Goal: Navigation & Orientation: Understand site structure

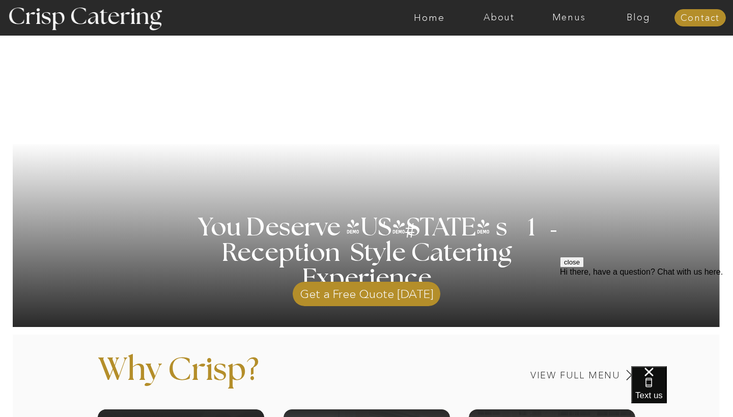
scroll to position [119, 0]
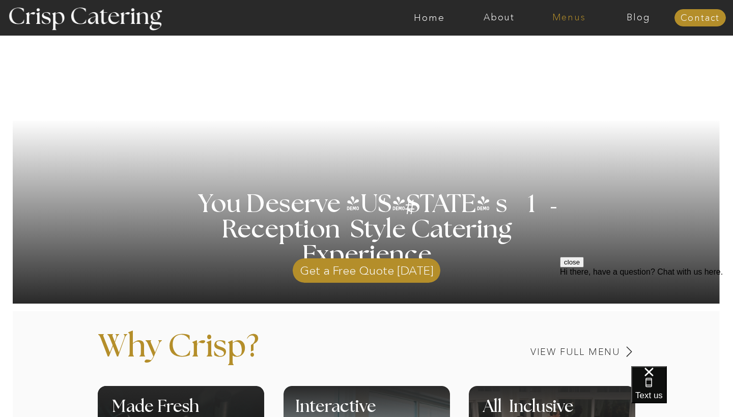
click at [562, 22] on nav "Menus" at bounding box center [569, 18] width 70 height 10
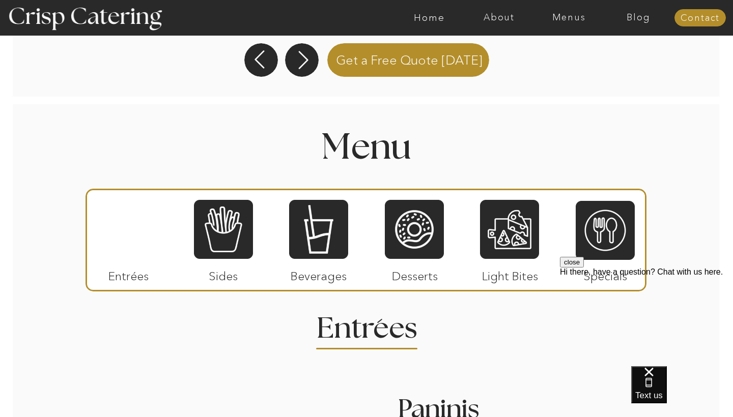
scroll to position [1094, 0]
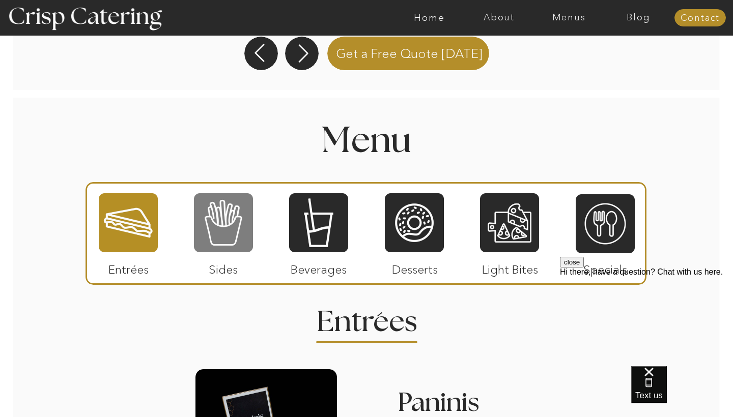
click at [217, 210] on div at bounding box center [223, 222] width 59 height 61
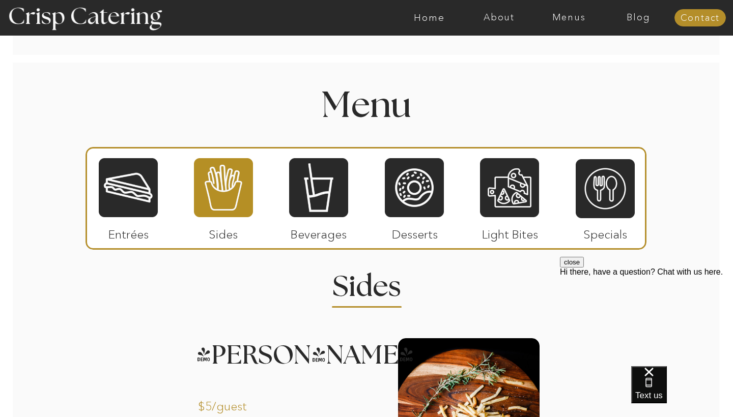
scroll to position [1128, 0]
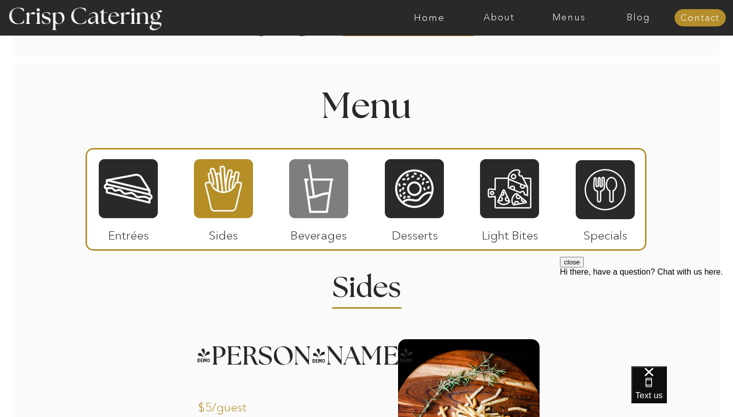
click at [331, 193] on div at bounding box center [318, 188] width 59 height 61
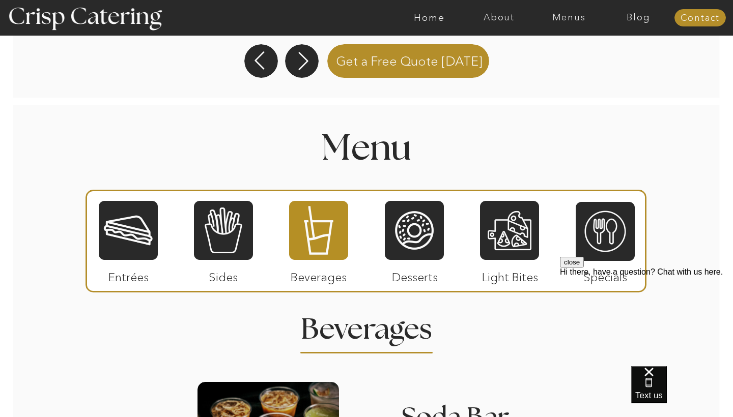
scroll to position [1083, 0]
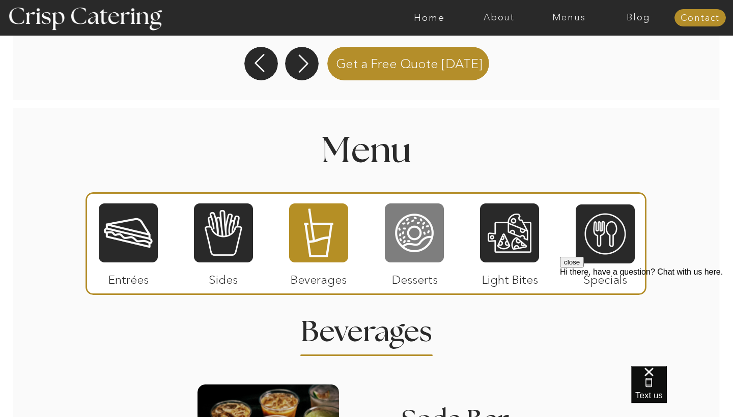
click at [423, 232] on div at bounding box center [414, 233] width 59 height 61
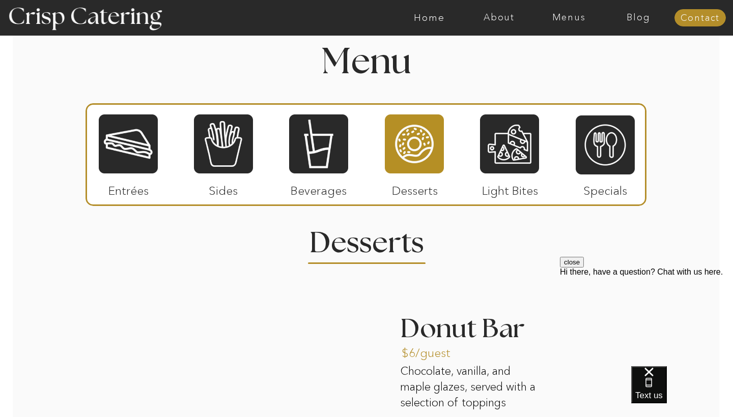
scroll to position [1167, 0]
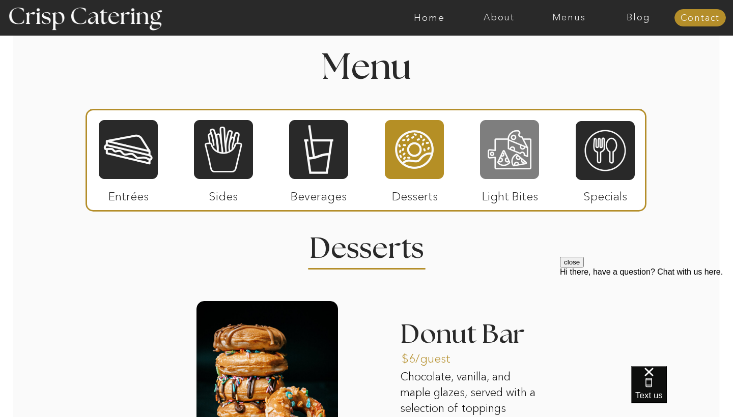
click at [501, 156] on div at bounding box center [509, 149] width 59 height 61
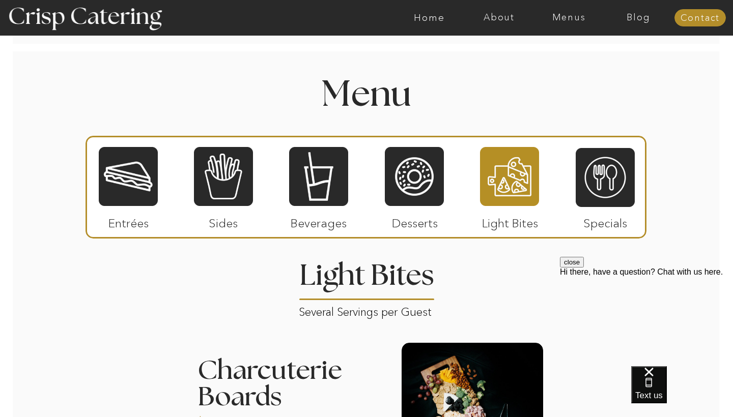
scroll to position [1123, 0]
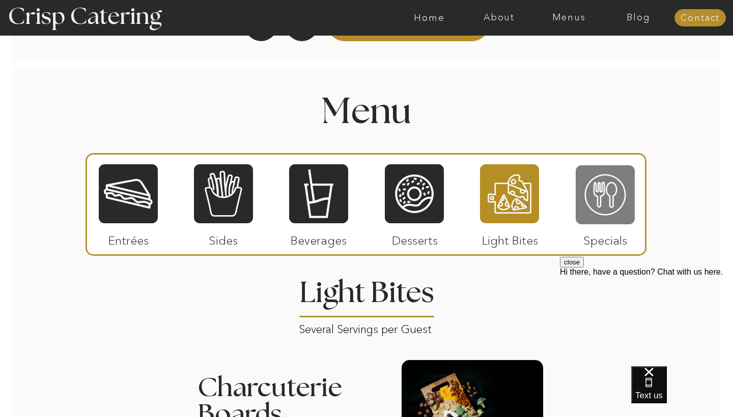
click at [590, 220] on div at bounding box center [605, 194] width 59 height 61
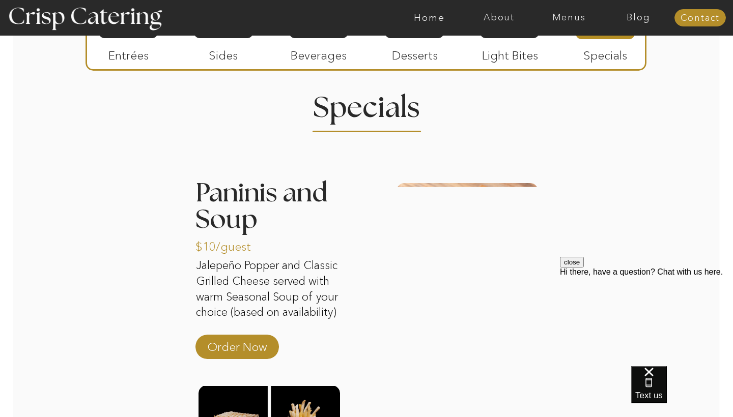
scroll to position [1234, 0]
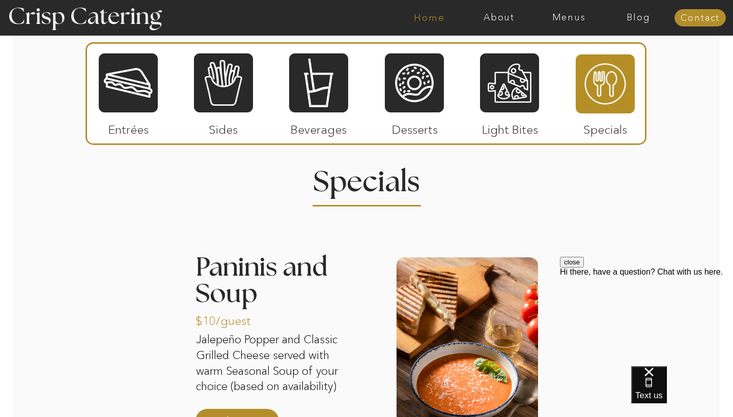
click at [435, 16] on nav "Home" at bounding box center [429, 18] width 70 height 10
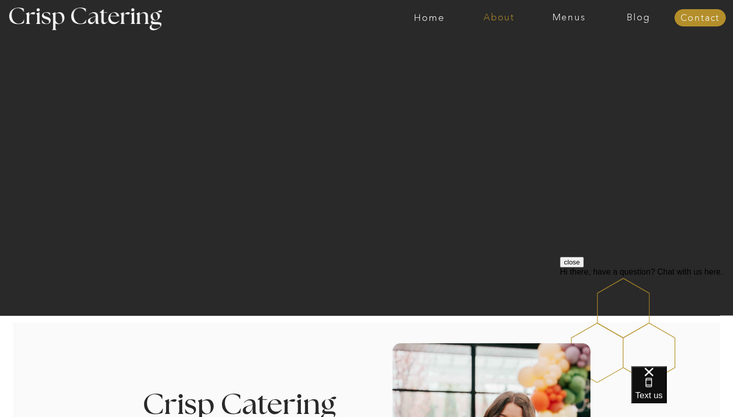
click at [502, 18] on nav "About" at bounding box center [499, 18] width 70 height 10
click at [498, 47] on nav "About Crisp" at bounding box center [502, 47] width 59 height 10
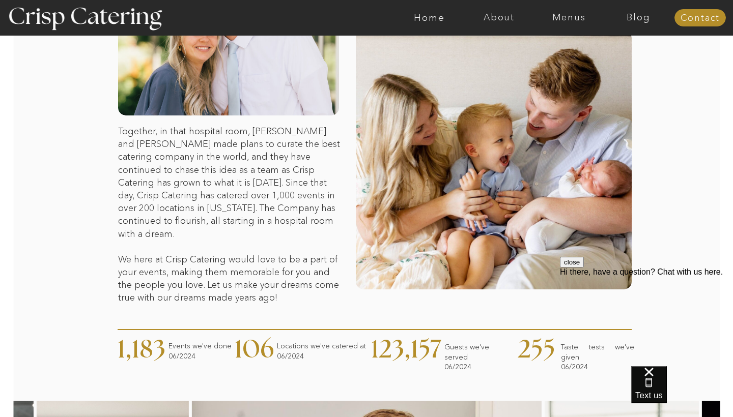
scroll to position [97, 0]
